Goal: Information Seeking & Learning: Compare options

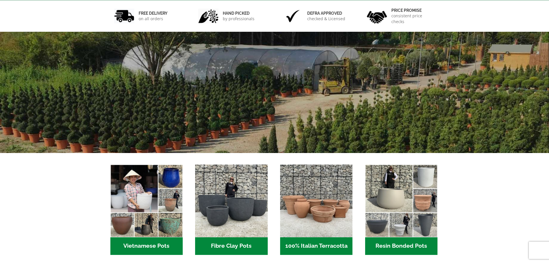
scroll to position [173, 0]
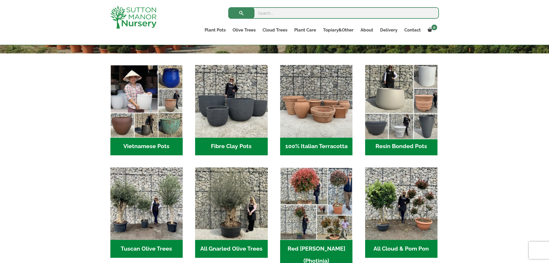
click at [395, 112] on img "Visit product category Resin Bonded Pots" at bounding box center [401, 101] width 76 height 76
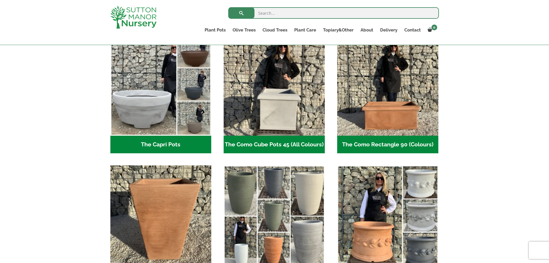
scroll to position [317, 0]
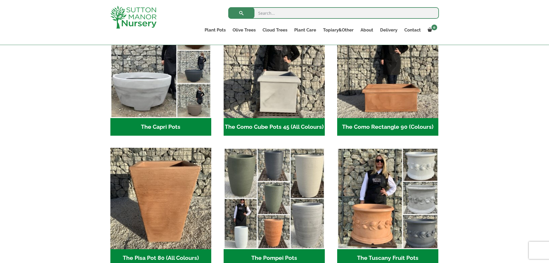
click at [393, 114] on img "Visit product category The Como Rectangle 90 (Colours)" at bounding box center [387, 67] width 101 height 101
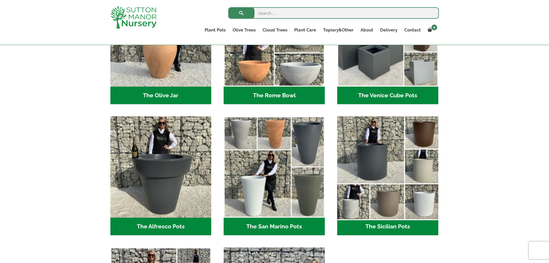
scroll to position [605, 0]
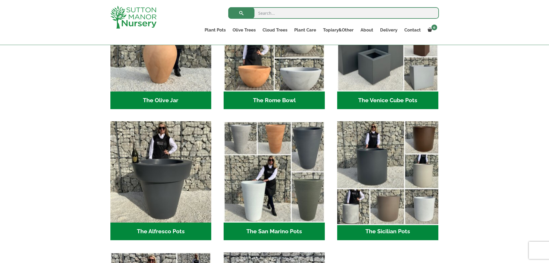
click at [377, 173] on img "Visit product category The Sicilian Pots" at bounding box center [388, 172] width 106 height 106
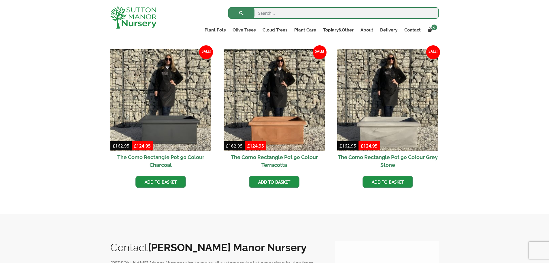
scroll to position [173, 0]
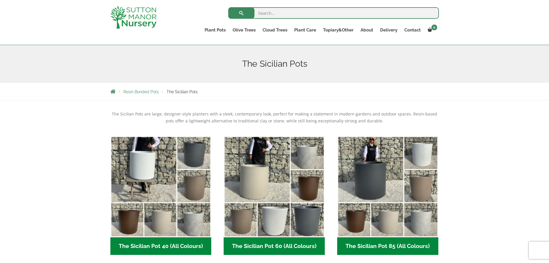
scroll to position [173, 0]
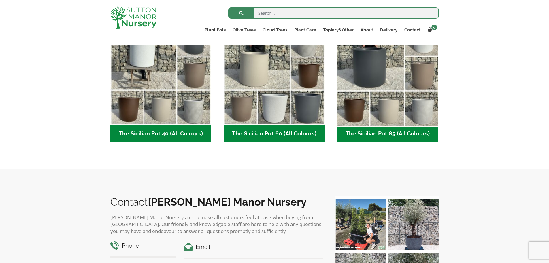
click at [397, 103] on img "Visit product category The Sicilian Pot 85 (All Colours)" at bounding box center [388, 74] width 106 height 106
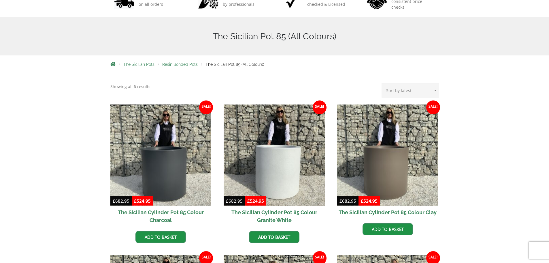
scroll to position [173, 0]
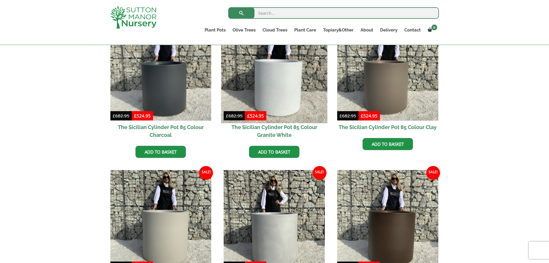
click at [286, 98] on img at bounding box center [274, 70] width 106 height 106
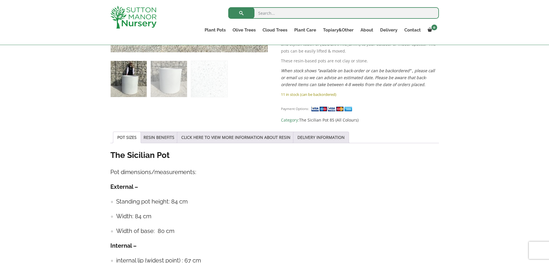
scroll to position [317, 0]
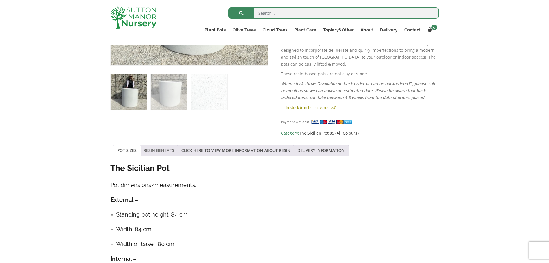
click at [159, 145] on link "RESIN BENEFITS" at bounding box center [159, 150] width 31 height 11
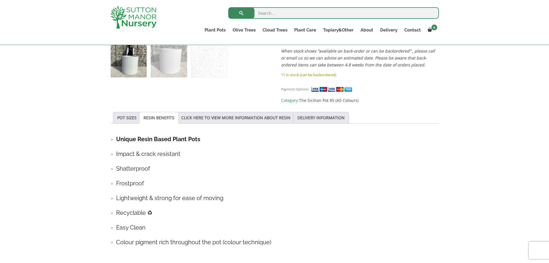
scroll to position [346, 0]
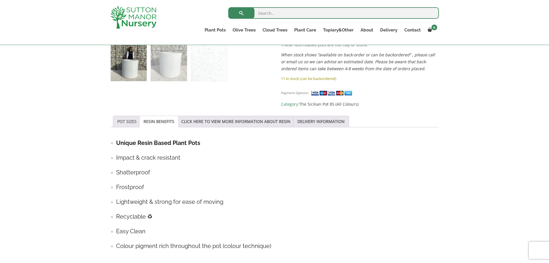
click at [129, 116] on link "POT SIZES" at bounding box center [126, 121] width 19 height 11
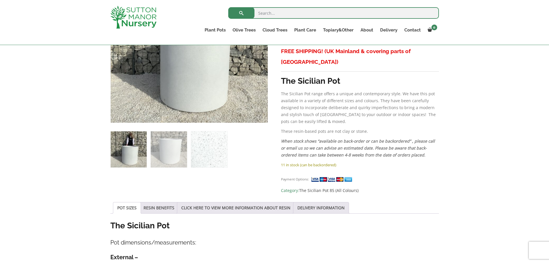
scroll to position [259, 0]
click at [224, 202] on link "CLICK HERE TO VIEW MORE INFORMATION ABOUT RESIN" at bounding box center [235, 207] width 109 height 11
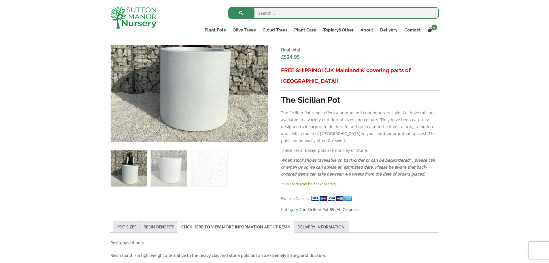
scroll to position [231, 0]
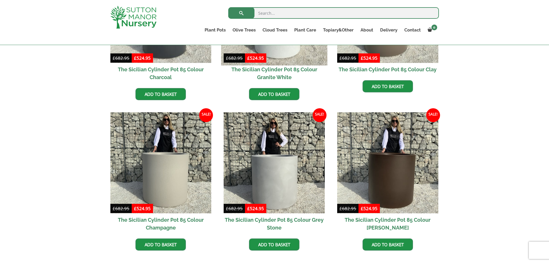
scroll to position [202, 0]
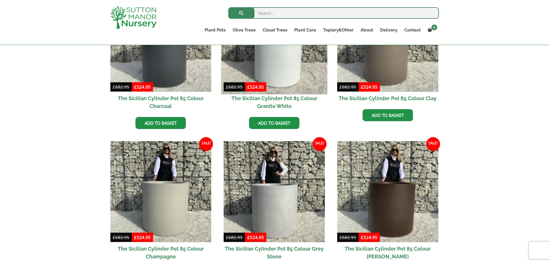
click at [283, 62] on img at bounding box center [274, 41] width 106 height 106
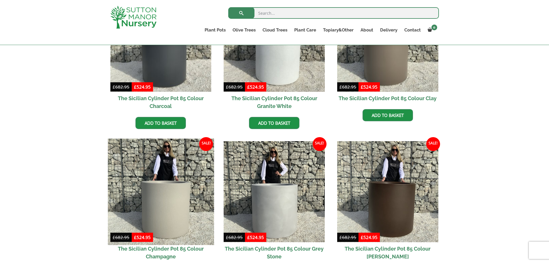
click at [175, 182] on img at bounding box center [161, 191] width 106 height 106
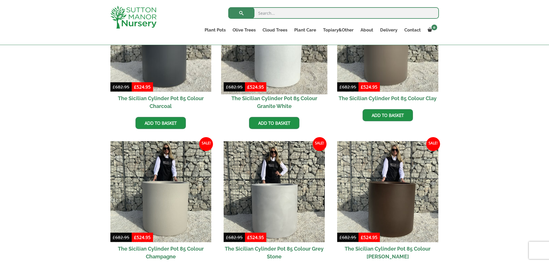
click at [293, 55] on img at bounding box center [274, 41] width 106 height 106
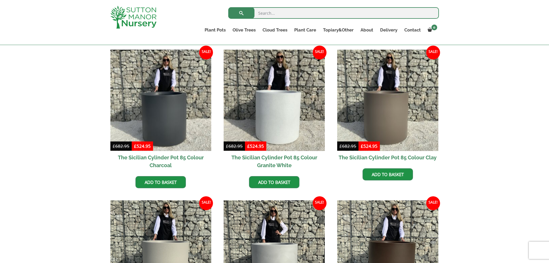
scroll to position [144, 0]
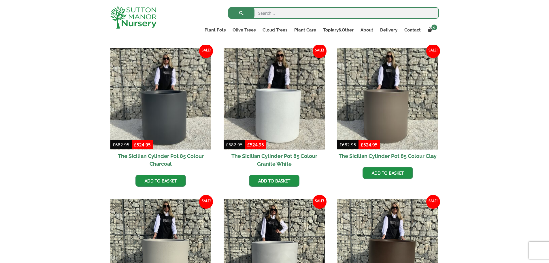
click at [304, 121] on img at bounding box center [274, 98] width 101 height 101
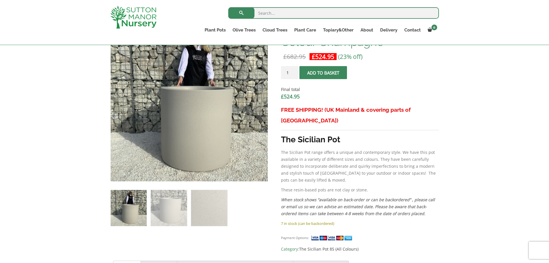
scroll to position [202, 0]
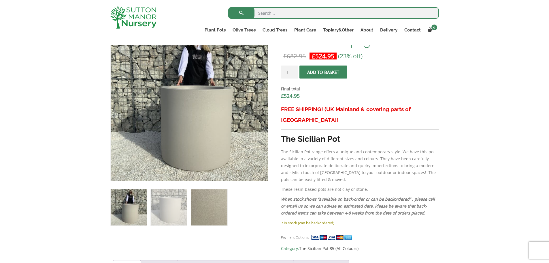
click at [192, 201] on img at bounding box center [209, 207] width 36 height 36
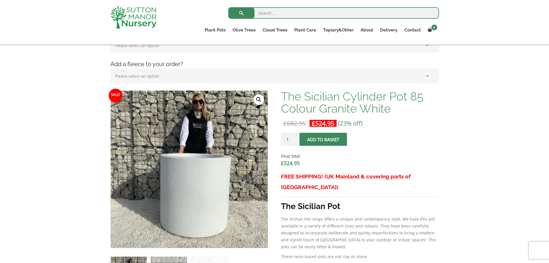
scroll to position [202, 0]
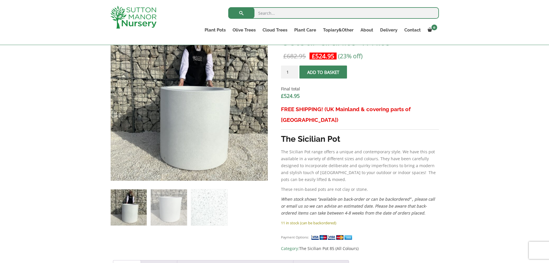
click at [199, 209] on img at bounding box center [209, 207] width 36 height 36
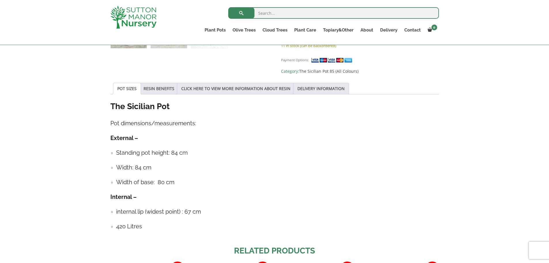
scroll to position [346, 0]
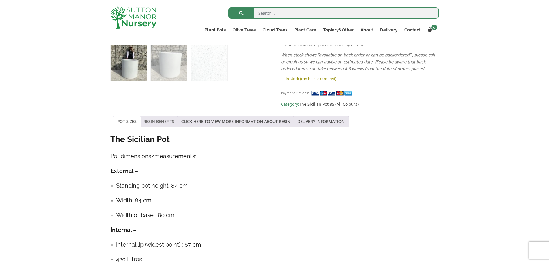
click at [162, 116] on link "RESIN BENEFITS" at bounding box center [159, 121] width 31 height 11
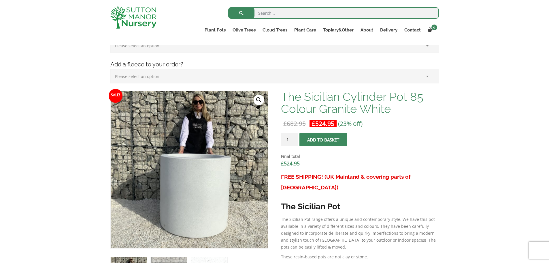
scroll to position [144, 0]
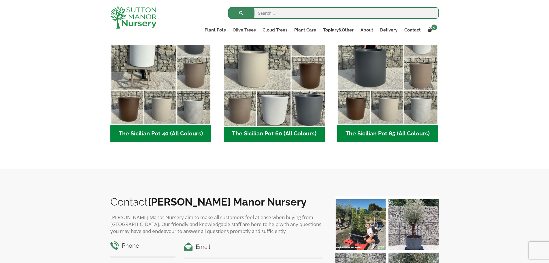
click at [282, 84] on img "Visit product category The Sicilian Pot 60 (All Colours)" at bounding box center [274, 74] width 106 height 106
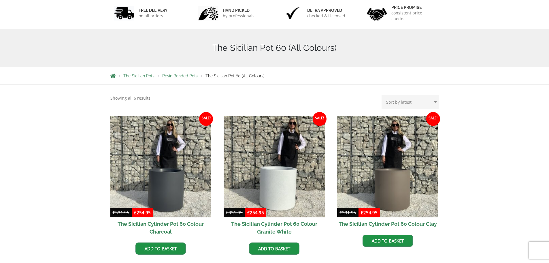
scroll to position [144, 0]
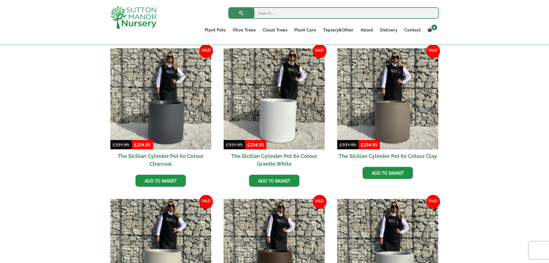
click at [282, 84] on img at bounding box center [274, 98] width 101 height 101
